Goal: Task Accomplishment & Management: Use online tool/utility

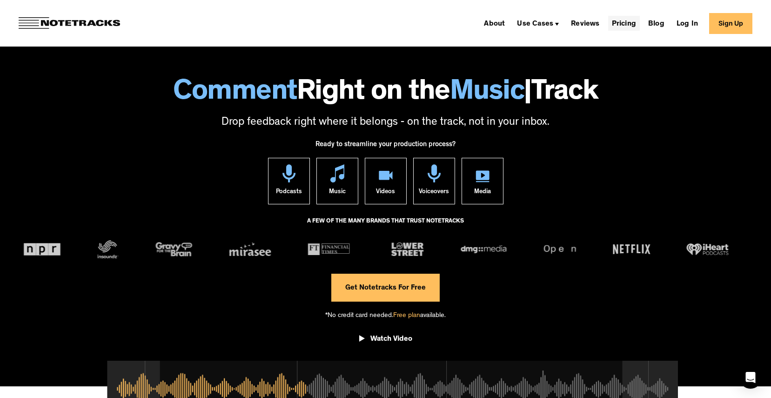
click at [625, 22] on link "Pricing" at bounding box center [624, 23] width 32 height 15
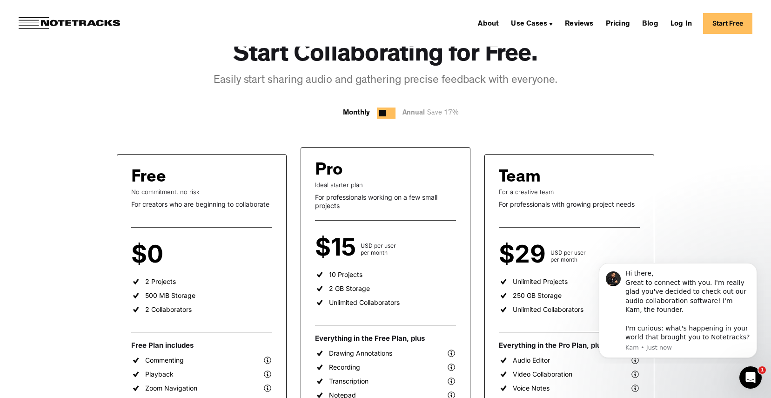
scroll to position [35, 0]
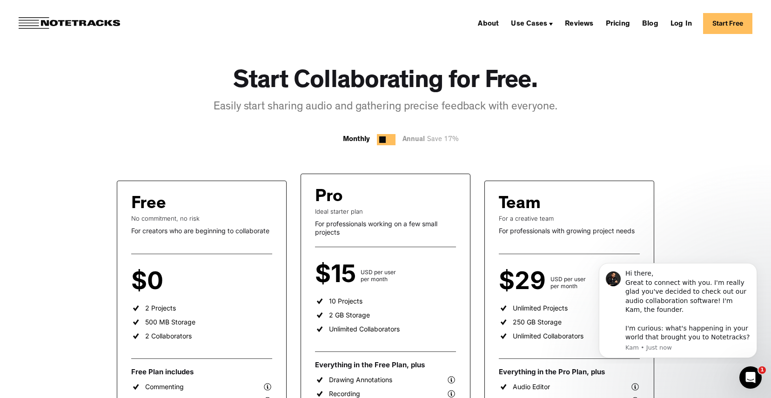
click at [382, 139] on div at bounding box center [382, 139] width 7 height 7
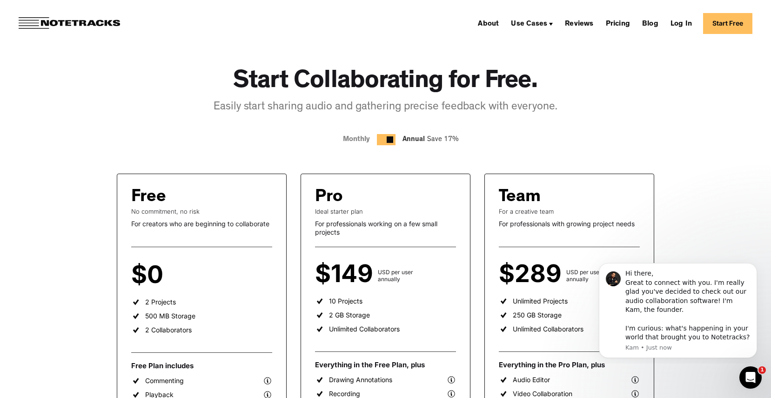
click at [380, 138] on div at bounding box center [386, 139] width 19 height 11
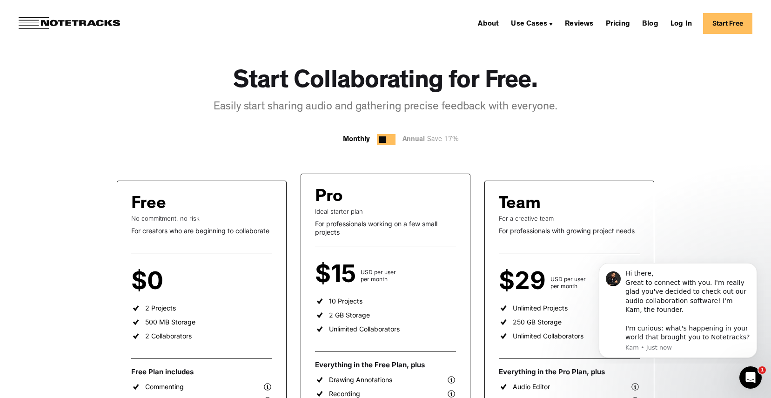
click at [735, 27] on link "Start Free" at bounding box center [727, 23] width 49 height 21
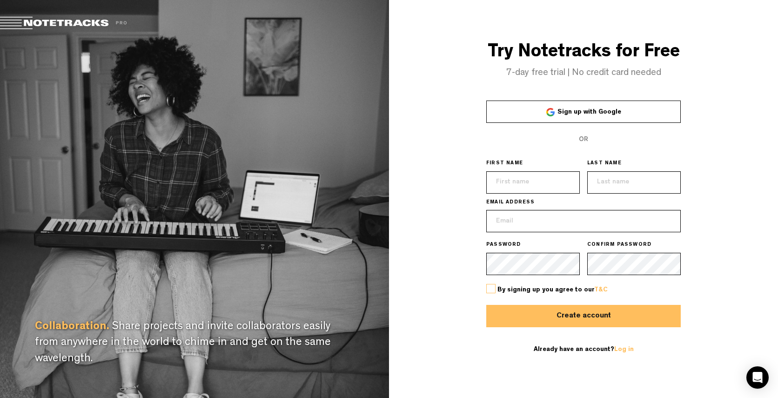
click at [529, 114] on link "Sign up with Google" at bounding box center [583, 111] width 194 height 22
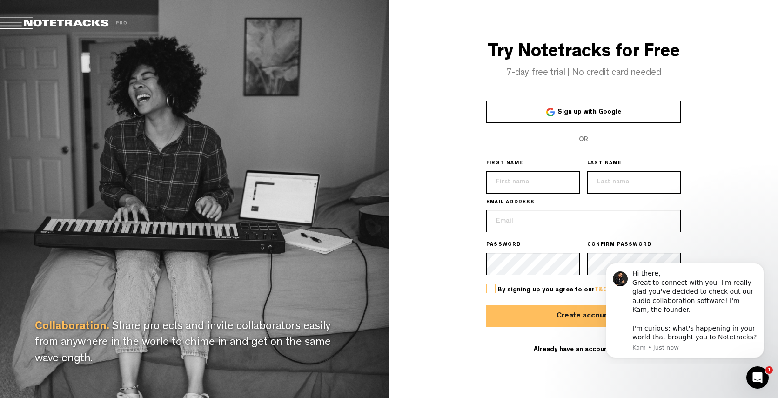
click at [632, 112] on link "Sign up with Google" at bounding box center [583, 111] width 194 height 22
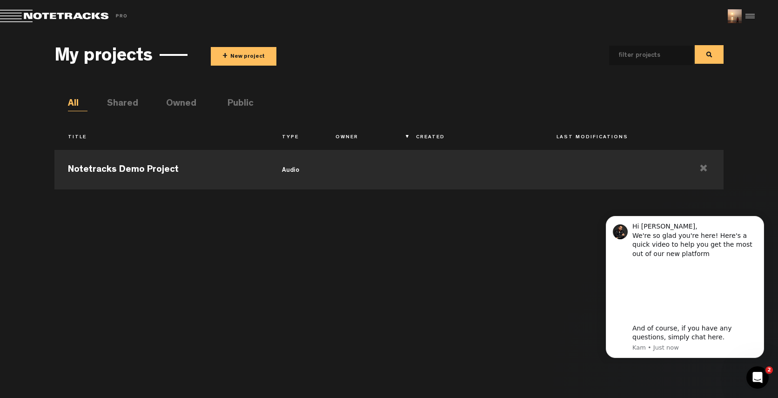
click at [220, 52] on button "+ New project" at bounding box center [244, 56] width 66 height 19
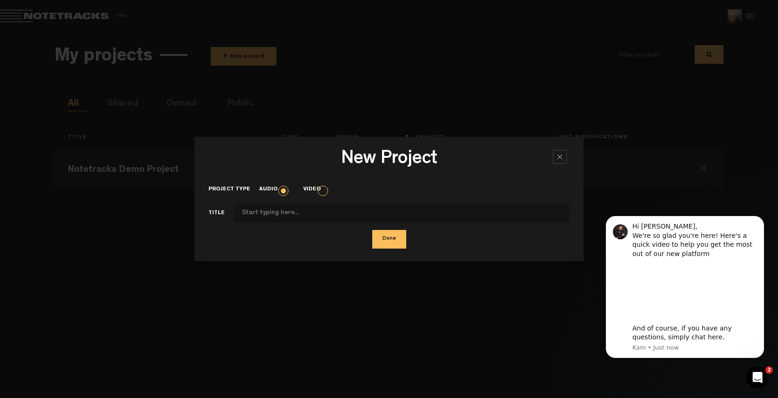
click at [318, 194] on label "Video" at bounding box center [316, 190] width 27 height 8
click at [0, 0] on input "Video" at bounding box center [0, 0] width 0 height 0
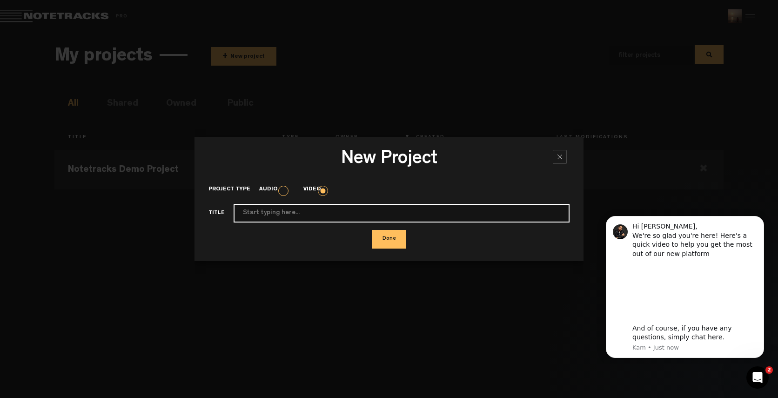
click at [328, 218] on input "Project type" at bounding box center [402, 213] width 336 height 19
type input "test"
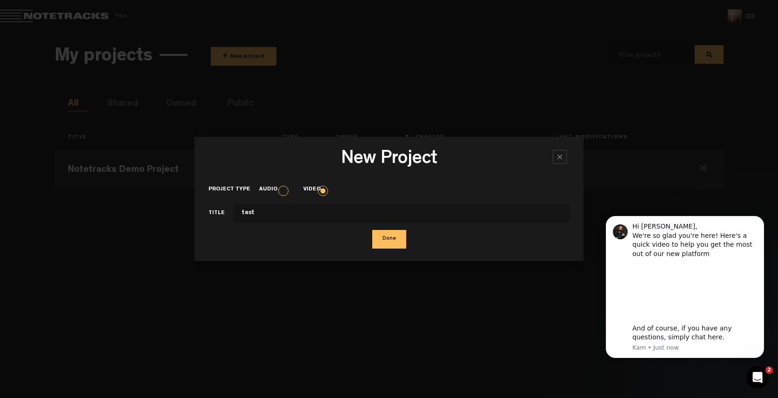
click at [381, 246] on button "Done" at bounding box center [389, 239] width 34 height 19
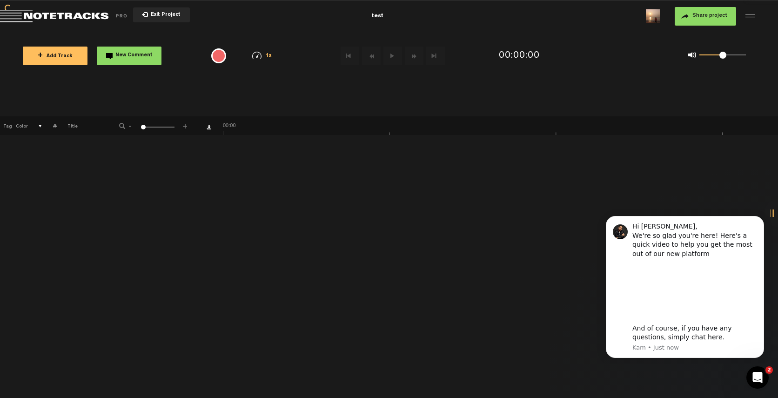
click at [194, 218] on div "+ New drawing Tag Color # Title - 1 100 6 +" at bounding box center [389, 256] width 778 height 281
click at [368, 271] on div "+ New drawing Tag Color # Title - 1 100 6 +" at bounding box center [389, 256] width 778 height 281
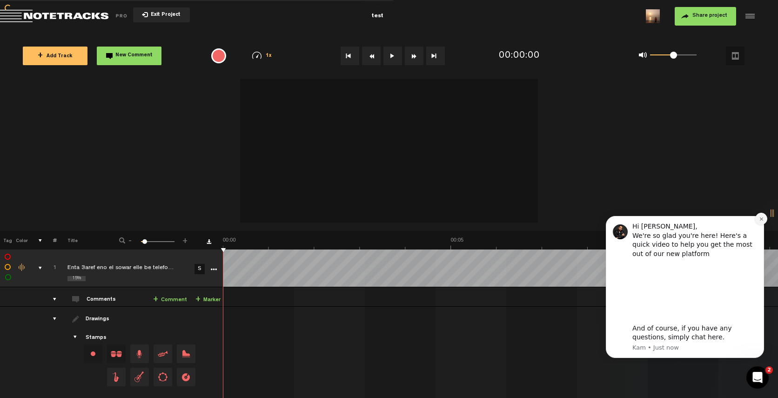
click at [762, 221] on button "Dismiss notification" at bounding box center [761, 219] width 12 height 12
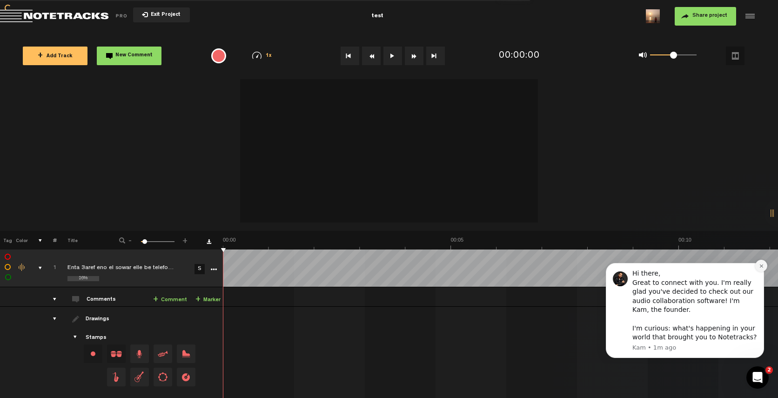
click at [759, 265] on icon "Dismiss notification" at bounding box center [761, 265] width 5 height 5
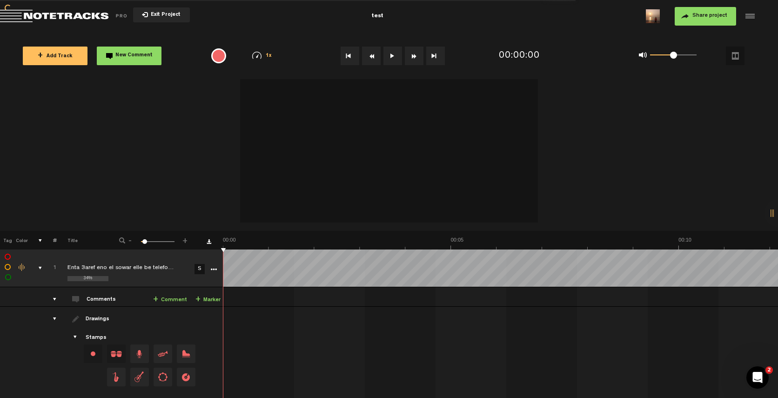
click at [389, 55] on button at bounding box center [392, 56] width 19 height 19
click at [393, 56] on button at bounding box center [392, 56] width 19 height 19
click at [174, 299] on link "+ Comment" at bounding box center [170, 299] width 34 height 11
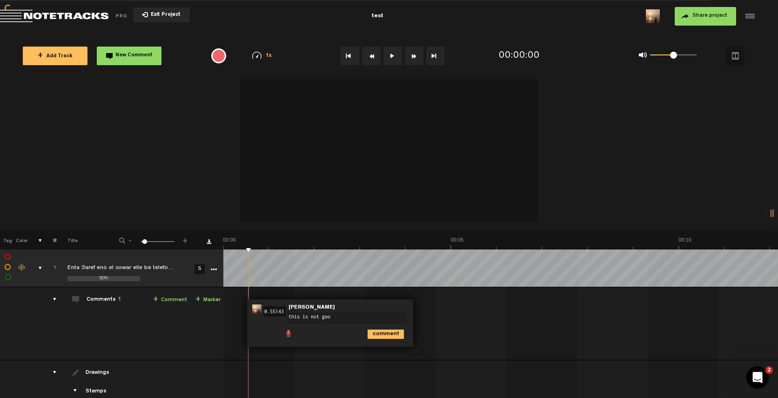
type textarea "this is not good"
click at [495, 350] on div "00:00 - NaN:NaN • Faheem Syed: "this is not good" Faheem Syed this is not good" at bounding box center [502, 326] width 554 height 65
drag, startPoint x: 249, startPoint y: 244, endPoint x: 294, endPoint y: 243, distance: 45.1
click at [162, 298] on link "+ Comment" at bounding box center [170, 299] width 34 height 11
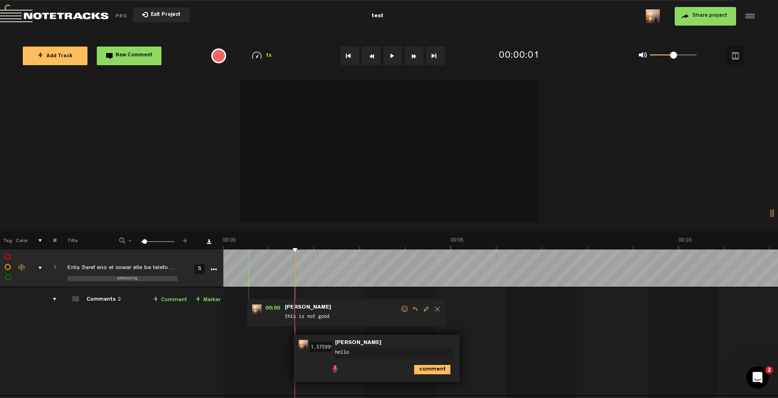
type textarea "hello"
click at [518, 311] on div "00:00 - NaN:NaN • Faheem Syed: "this is not good" Faheem Syed this is not good …" at bounding box center [502, 344] width 554 height 100
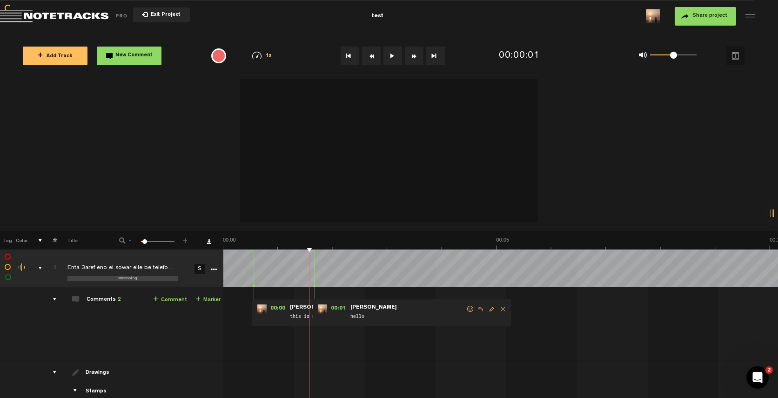
drag, startPoint x: 295, startPoint y: 252, endPoint x: 314, endPoint y: 283, distance: 36.9
click at [314, 283] on div at bounding box center [314, 267] width 0 height 37
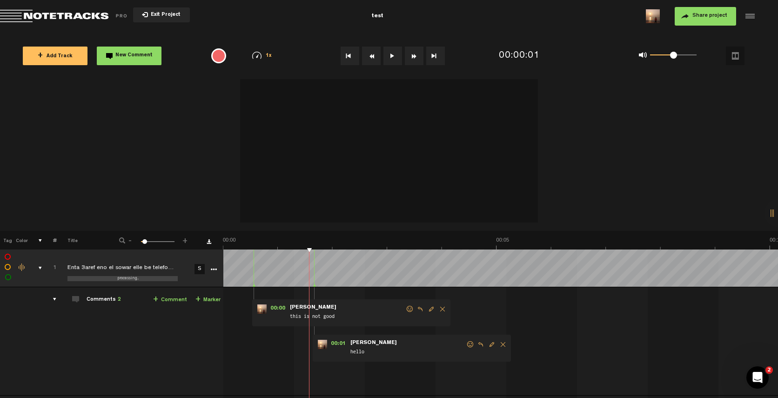
click at [393, 53] on button at bounding box center [392, 56] width 19 height 19
click at [392, 54] on button at bounding box center [392, 56] width 19 height 19
drag, startPoint x: 662, startPoint y: 54, endPoint x: 596, endPoint y: 44, distance: 66.5
click at [602, 44] on div "0 1 0.03 1/4x 1/2x 3/4x 1x 1.2x 1.5x" at bounding box center [675, 55] width 176 height 37
click at [395, 59] on button at bounding box center [392, 56] width 19 height 19
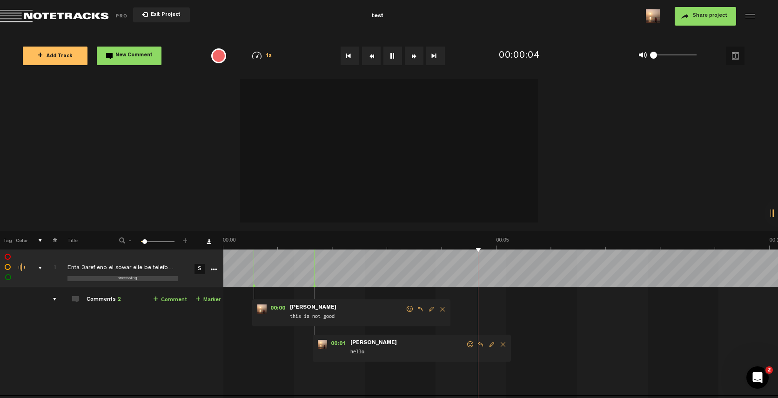
click at [396, 59] on button at bounding box center [392, 56] width 19 height 19
click at [722, 15] on span "Share project" at bounding box center [709, 16] width 35 height 6
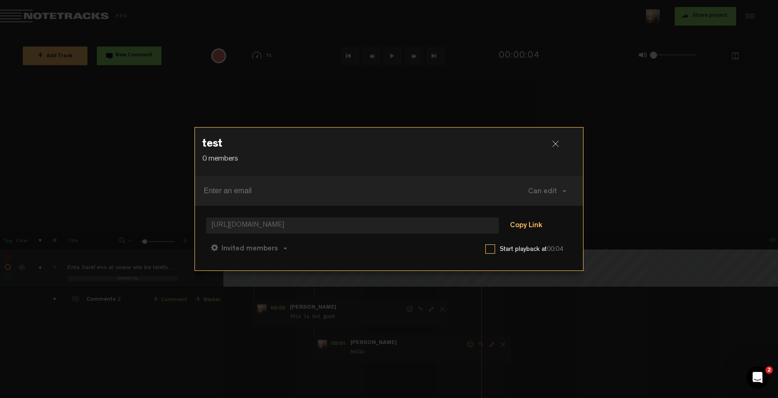
click at [532, 220] on button "Copy Link" at bounding box center [526, 226] width 51 height 19
click at [560, 330] on div "test 0 members Can edit Can edit Can comment Can view https://app.notetracks.co…" at bounding box center [388, 199] width 389 height 398
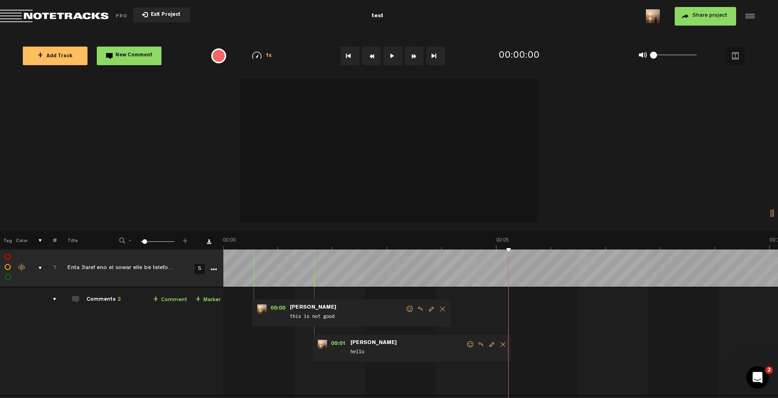
click at [490, 345] on span "Edit comment" at bounding box center [491, 344] width 11 height 7
click at [573, 334] on div "00:00 - NaN:NaN • Faheem Syed: "this is not good" Faheem Syed this is not good …" at bounding box center [502, 344] width 554 height 100
drag, startPoint x: 487, startPoint y: 241, endPoint x: 545, endPoint y: 240, distance: 57.7
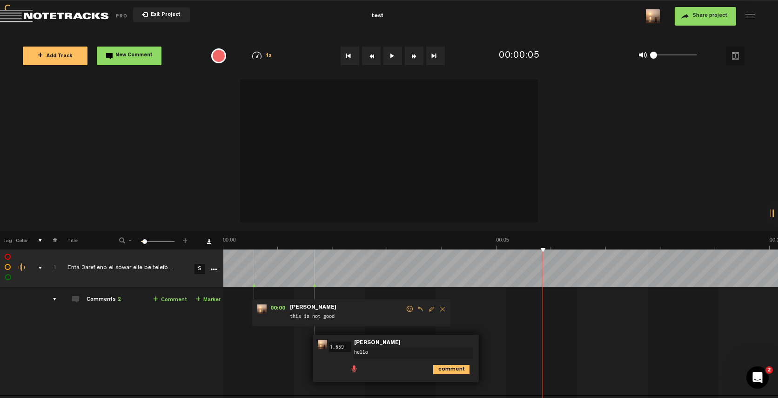
click at [8, 267] on label at bounding box center [8, 267] width 0 height 0
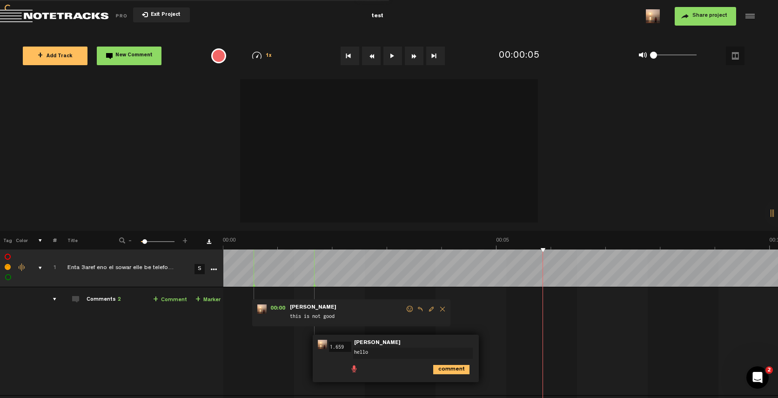
checkbox input "false"
click at [201, 269] on link "S" at bounding box center [199, 269] width 10 height 10
click at [200, 269] on link "S" at bounding box center [199, 269] width 10 height 10
click at [210, 270] on icon "More" at bounding box center [213, 269] width 7 height 7
click at [214, 267] on icon "More" at bounding box center [213, 269] width 7 height 7
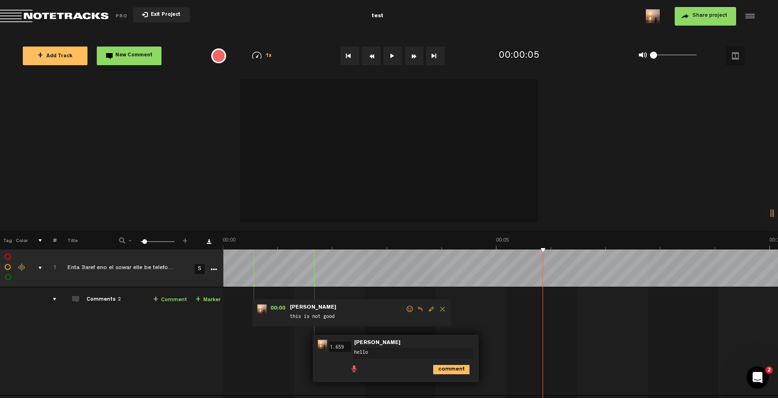
click at [576, 323] on div "00:00 - NaN:NaN • Faheem Syed: "this is not good" Faheem Syed this is not good …" at bounding box center [502, 344] width 554 height 100
click at [524, 301] on div "00:00 - NaN:NaN • Faheem Syed: "this is not good" Faheem Syed this is not good …" at bounding box center [502, 344] width 554 height 100
click at [543, 341] on div "00:00 - NaN:NaN • Faheem Syed: "this is not good" Faheem Syed this is not good …" at bounding box center [502, 344] width 554 height 100
click at [709, 307] on span "Delete comment" at bounding box center [709, 309] width 11 height 7
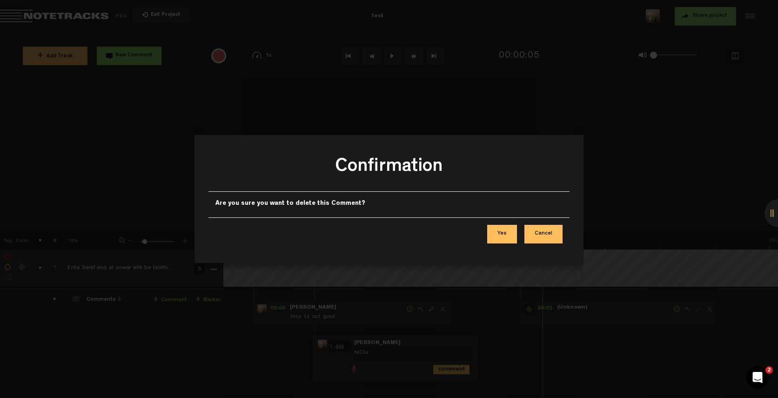
click at [545, 236] on button "Cancel" at bounding box center [543, 234] width 38 height 19
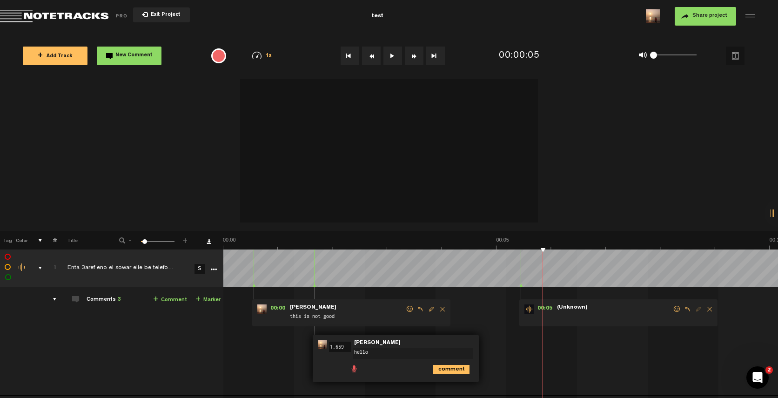
click at [591, 378] on div "00:00 - NaN:NaN • Faheem Syed: "this is not good" Faheem Syed this is not good …" at bounding box center [502, 344] width 554 height 100
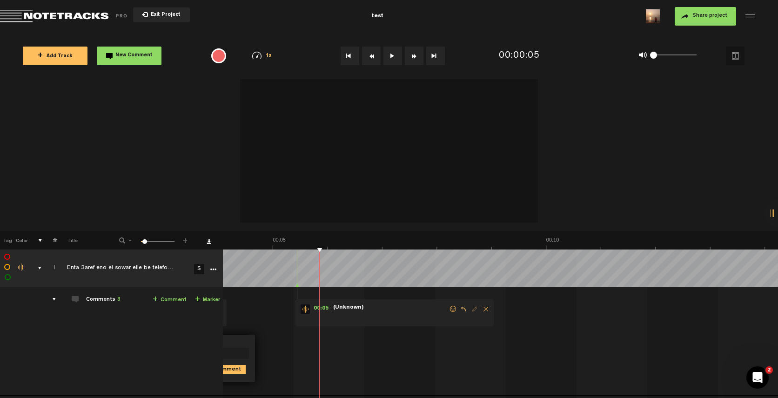
scroll to position [0, 223]
click at [174, 298] on link "+ Comment" at bounding box center [170, 299] width 34 height 11
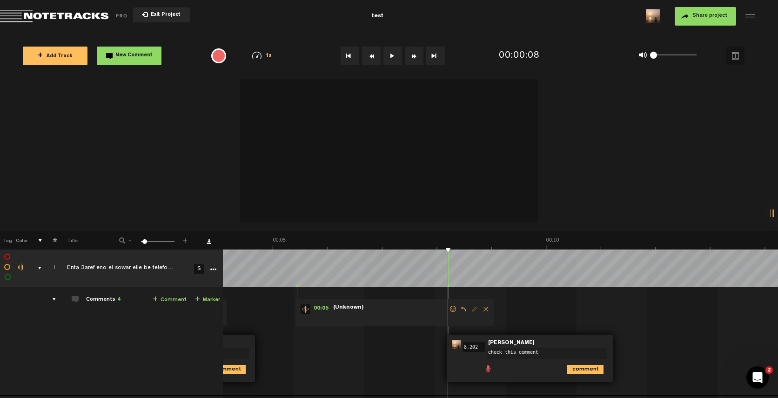
type textarea "check this comments"
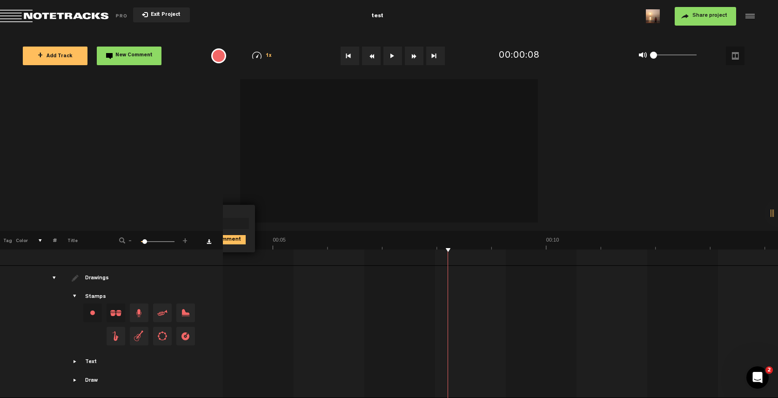
scroll to position [135, 7]
click at [73, 274] on div "Drawings" at bounding box center [140, 278] width 162 height 8
click at [85, 274] on div "Drawings" at bounding box center [98, 278] width 26 height 8
click at [72, 376] on span "Showcase draw menu" at bounding box center [75, 379] width 7 height 7
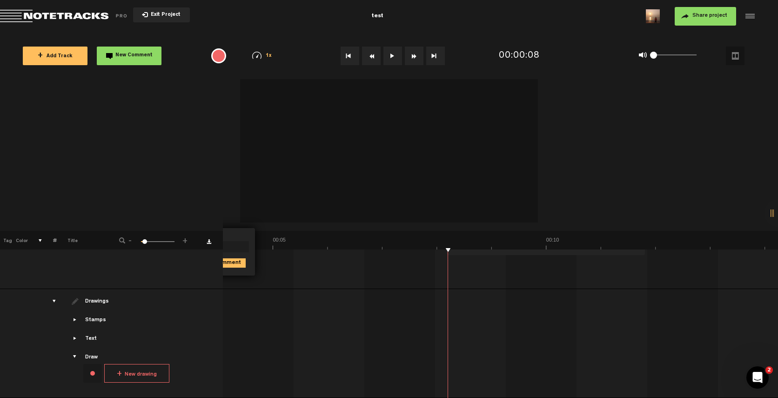
scroll to position [112, 7]
click at [116, 368] on button "+ New drawing" at bounding box center [136, 373] width 65 height 19
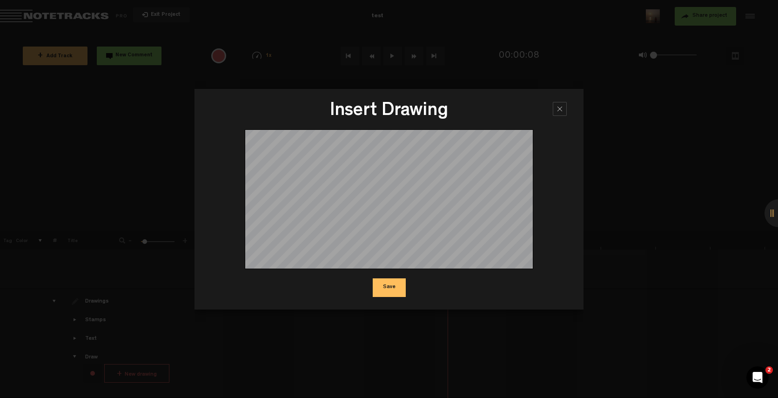
click at [387, 281] on button "Save" at bounding box center [389, 287] width 33 height 19
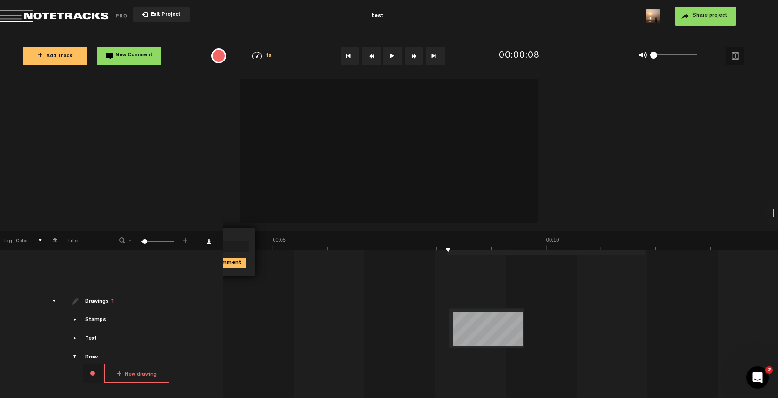
click at [424, 290] on td "["d",[[[-16,-5A0,-1A3,-3A4,-6A1,-E,-1A-2,B,1A-1,0A-2,4A0,1A-2,7A0,4A-1,4A0,8A1,…" at bounding box center [500, 343] width 555 height 109
click at [527, 309] on span at bounding box center [530, 313] width 7 height 9
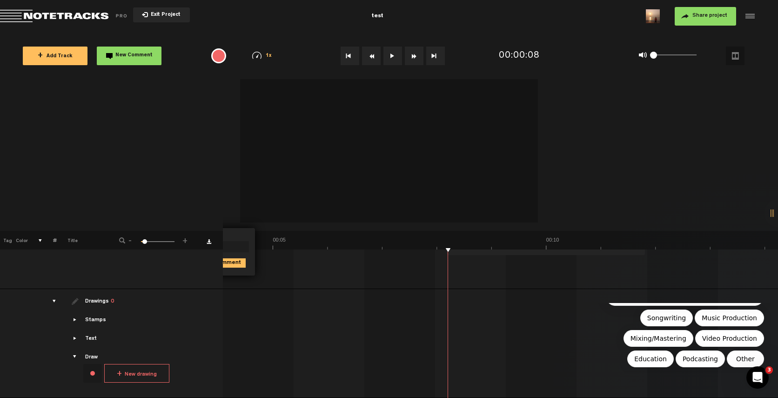
scroll to position [0, 0]
